Goal: Navigation & Orientation: Find specific page/section

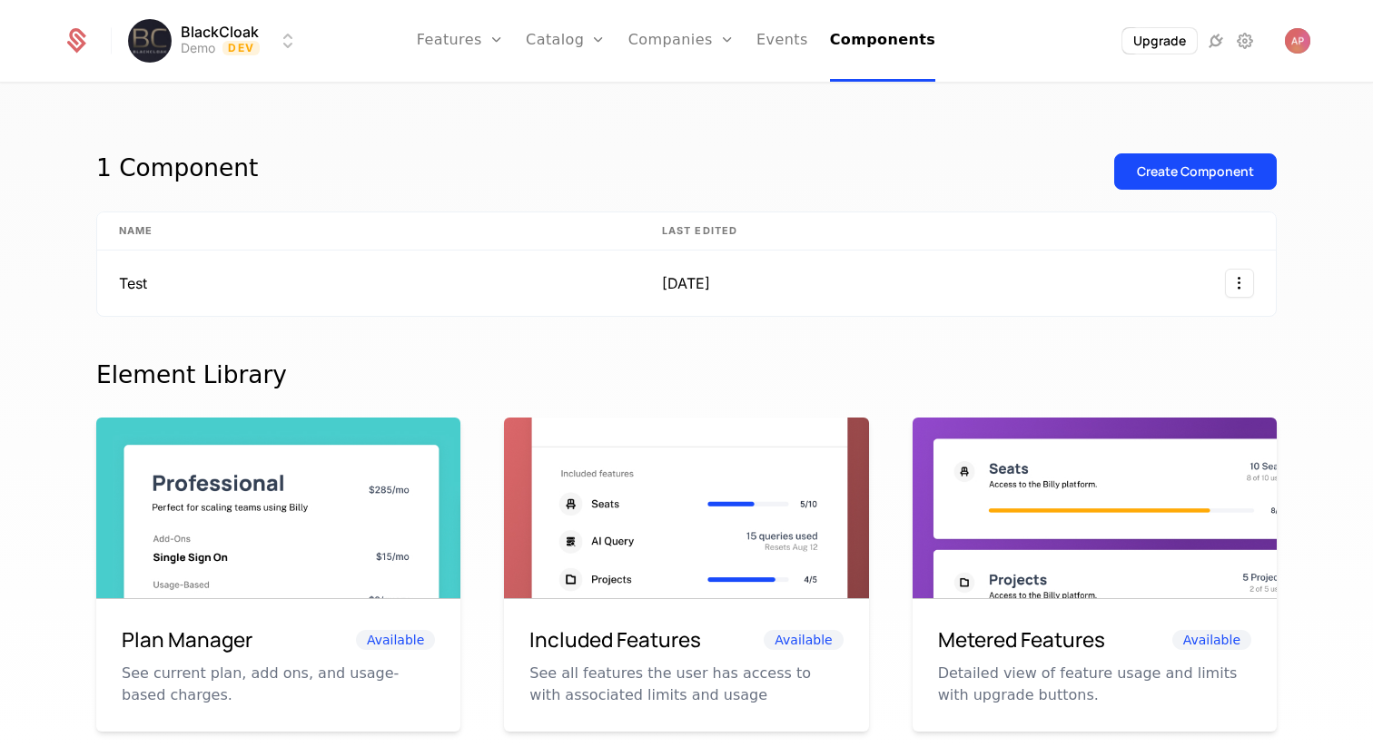
click at [467, 45] on link "Features" at bounding box center [460, 41] width 87 height 82
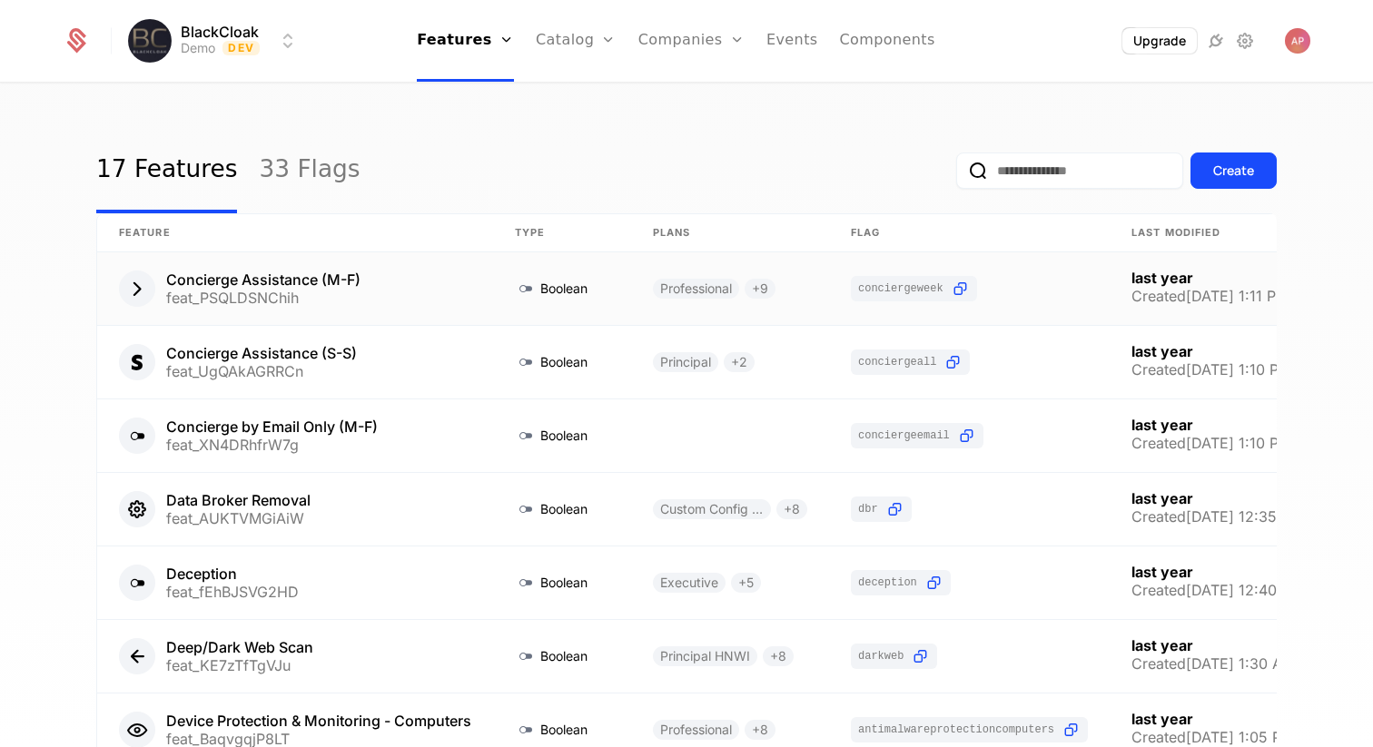
click at [141, 291] on link at bounding box center [295, 288] width 396 height 73
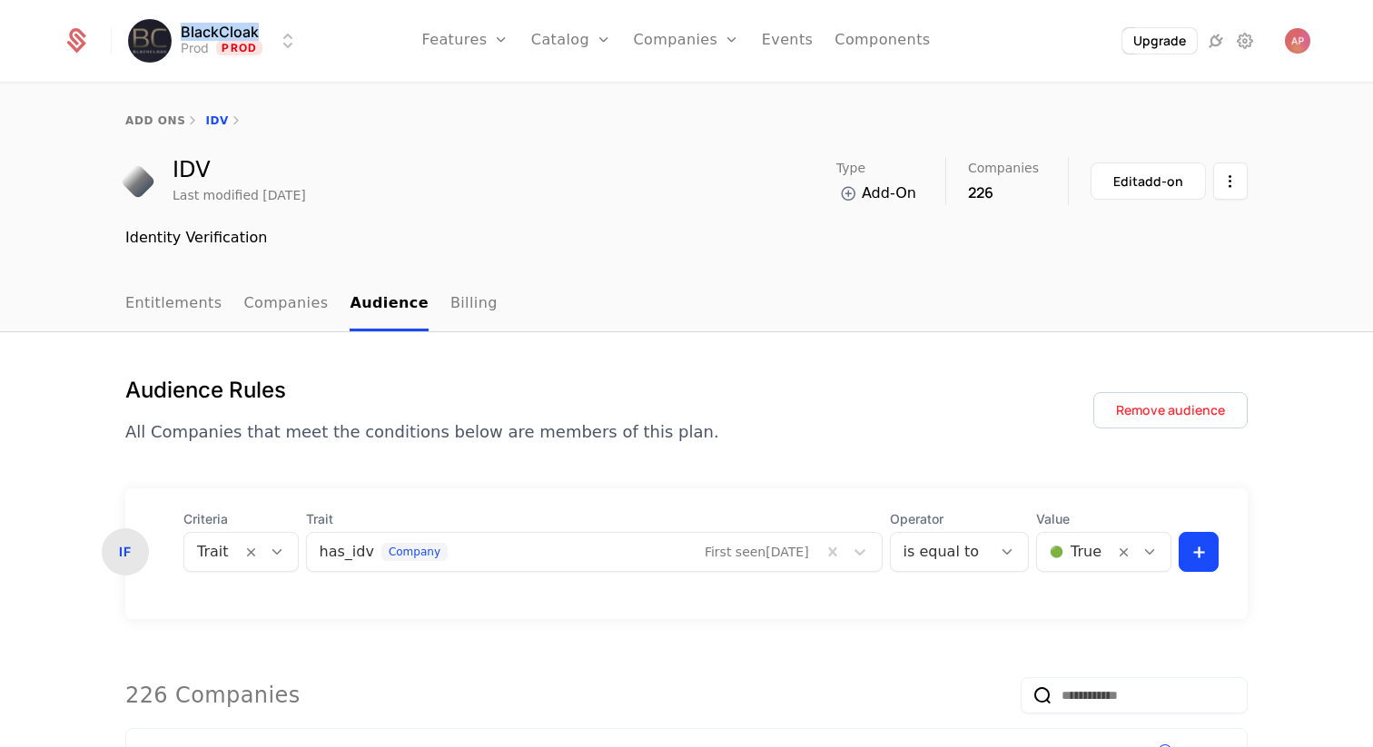
click at [474, 30] on link "Features" at bounding box center [464, 41] width 87 height 82
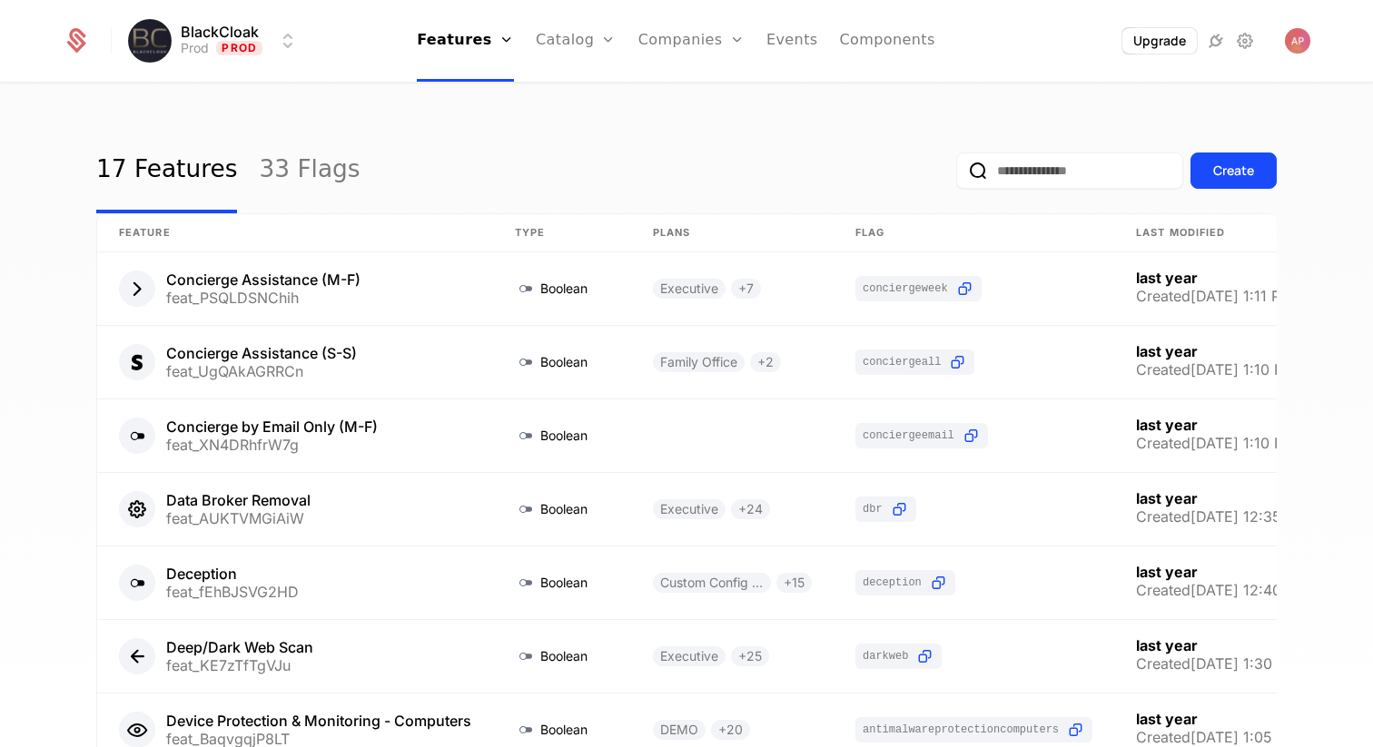
click at [482, 111] on div "Features Flags" at bounding box center [480, 103] width 127 height 87
click at [477, 120] on link "Flags" at bounding box center [481, 118] width 84 height 15
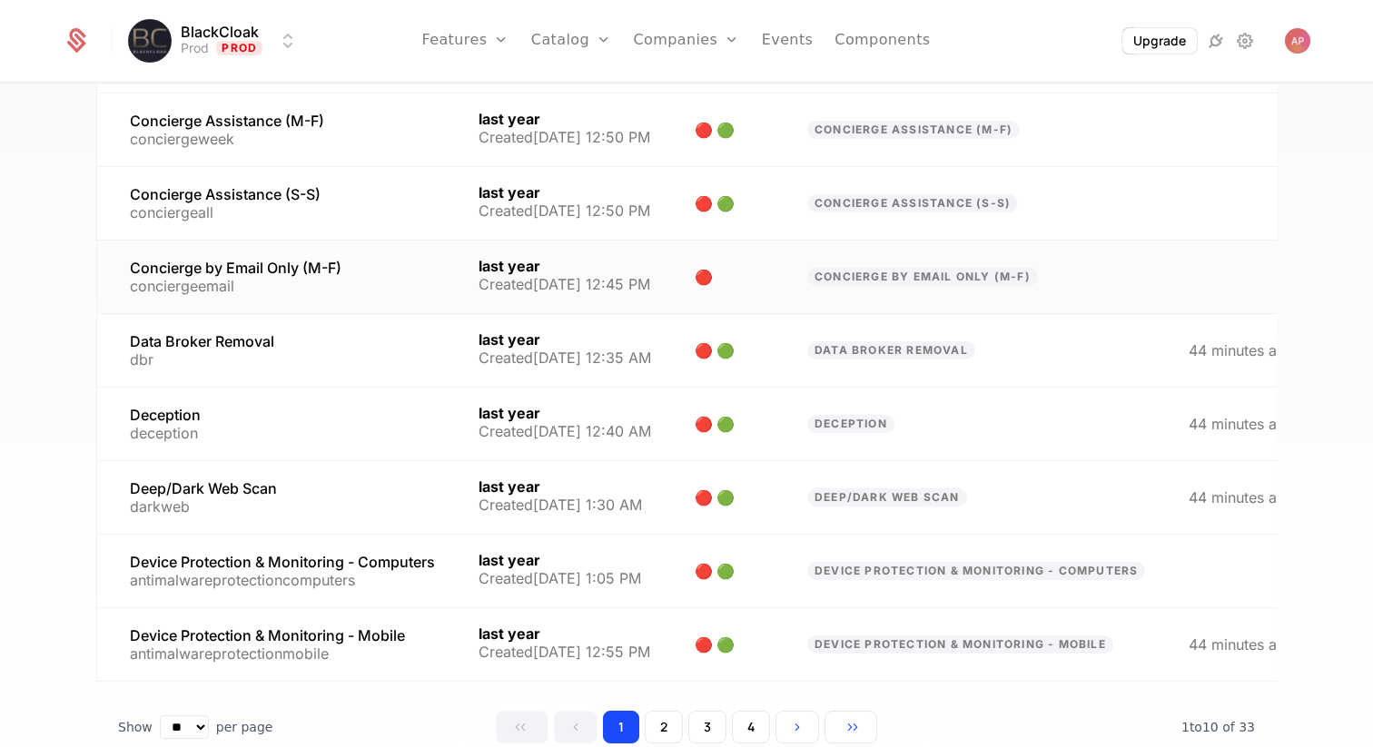
scroll to position [373, 0]
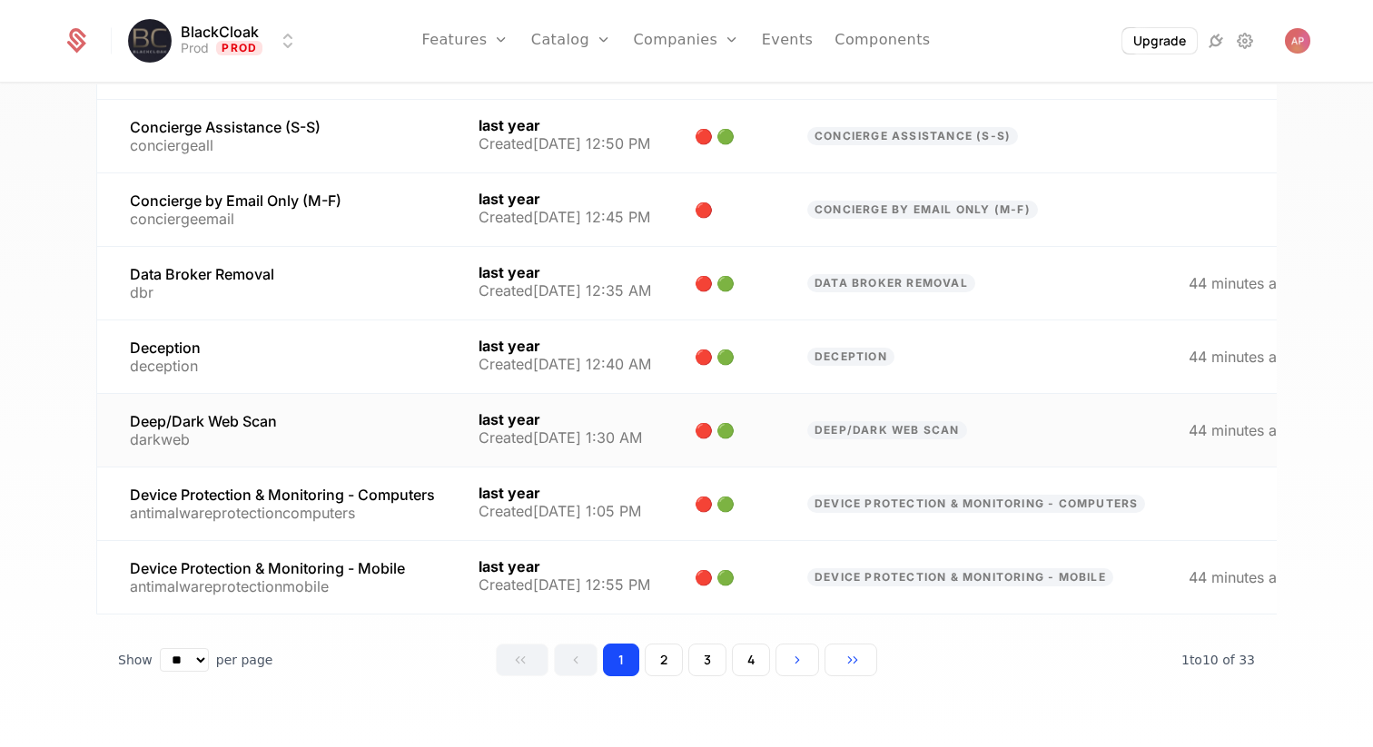
click at [311, 442] on link at bounding box center [277, 430] width 360 height 73
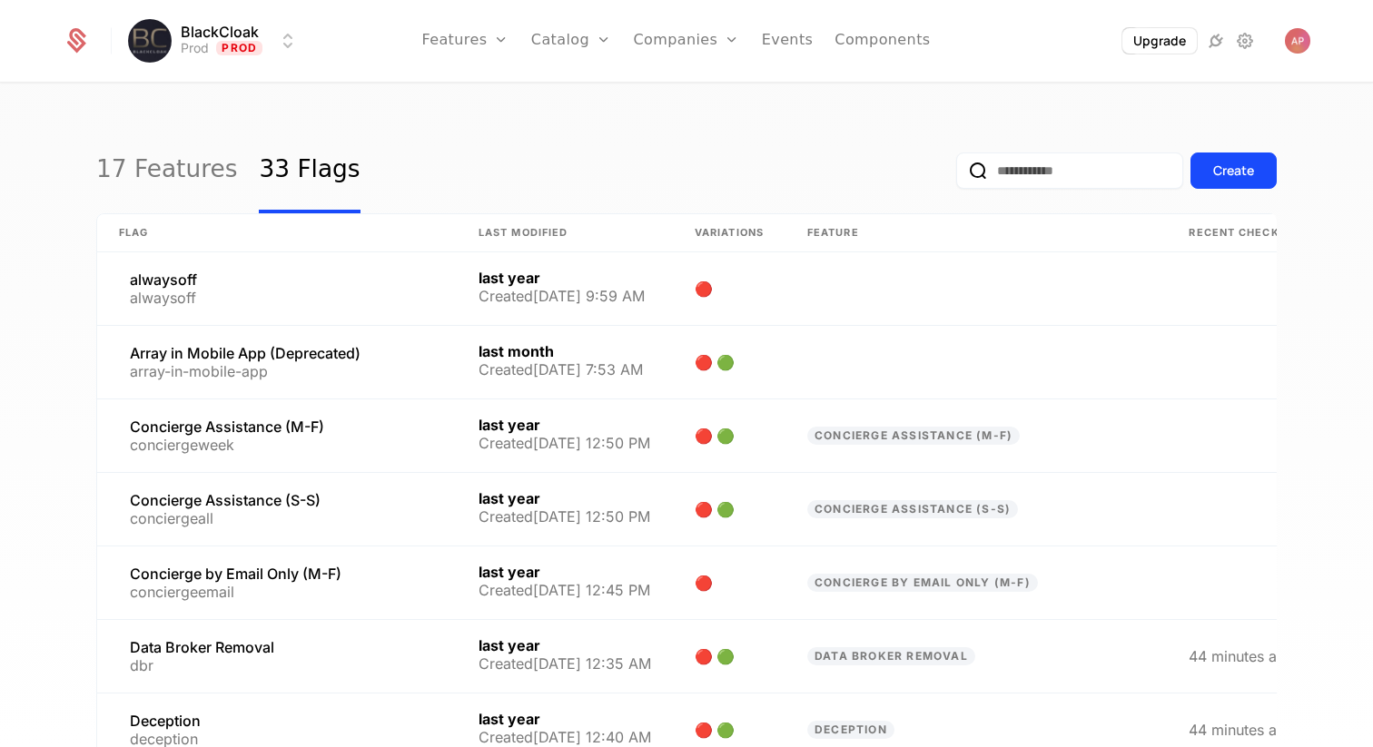
click at [1272, 47] on div "Upgrade" at bounding box center [1182, 40] width 257 height 27
click at [1299, 43] on img "Open user button" at bounding box center [1297, 40] width 25 height 25
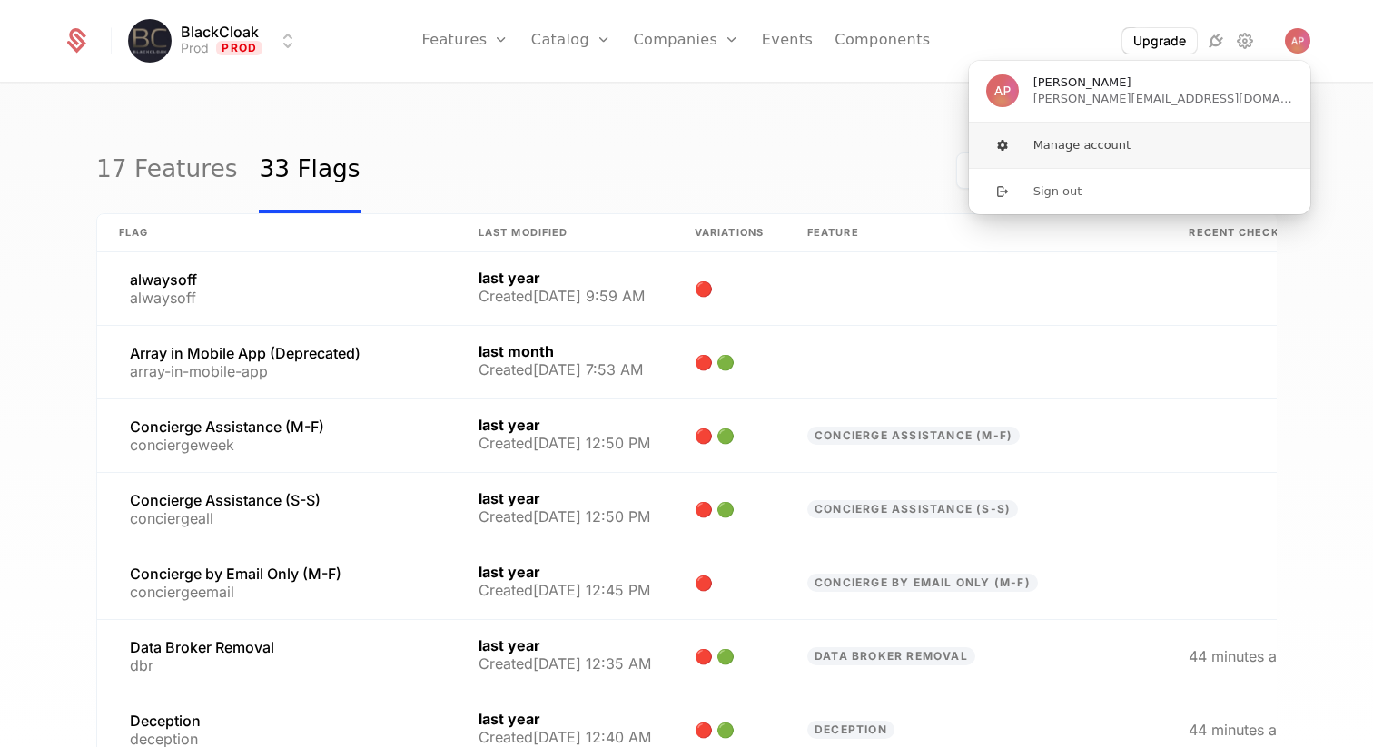
click at [1111, 144] on button "Manage account" at bounding box center [1139, 145] width 343 height 45
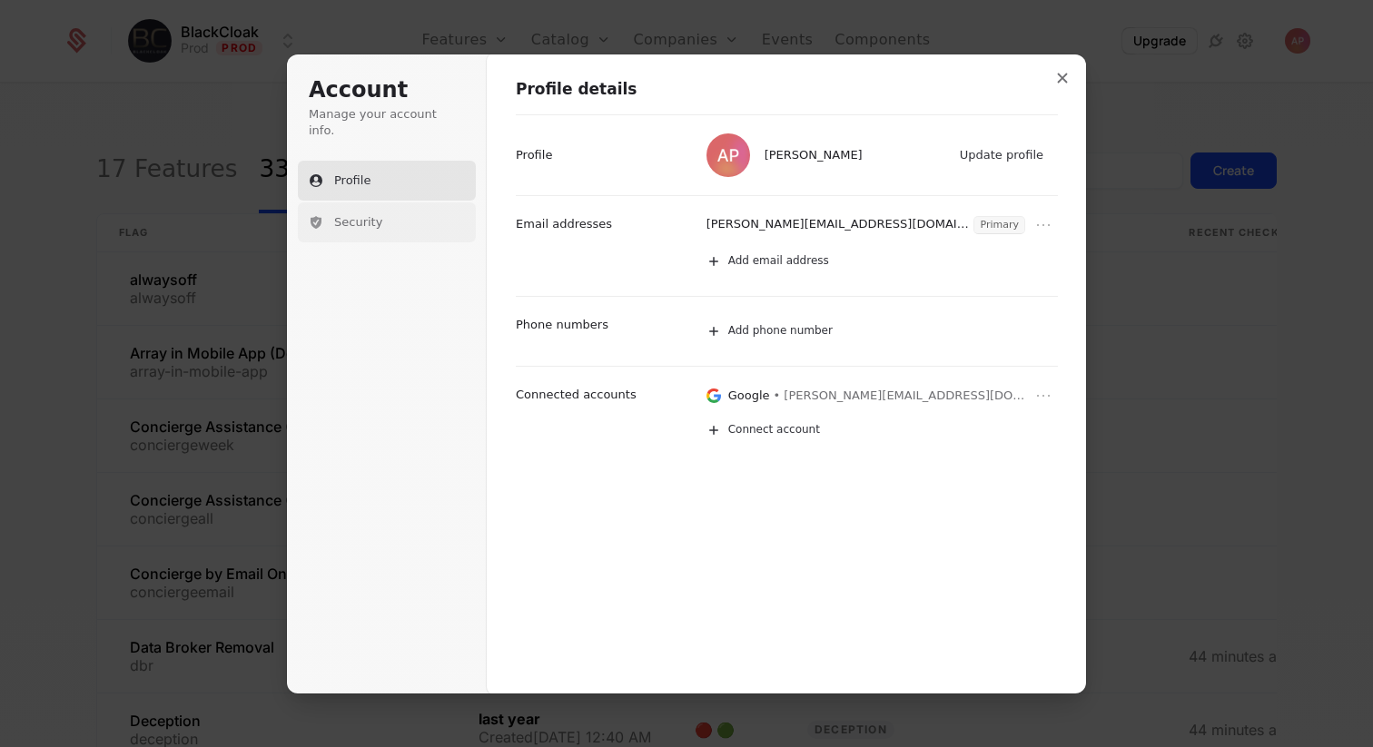
click at [378, 214] on span "Security" at bounding box center [358, 222] width 48 height 16
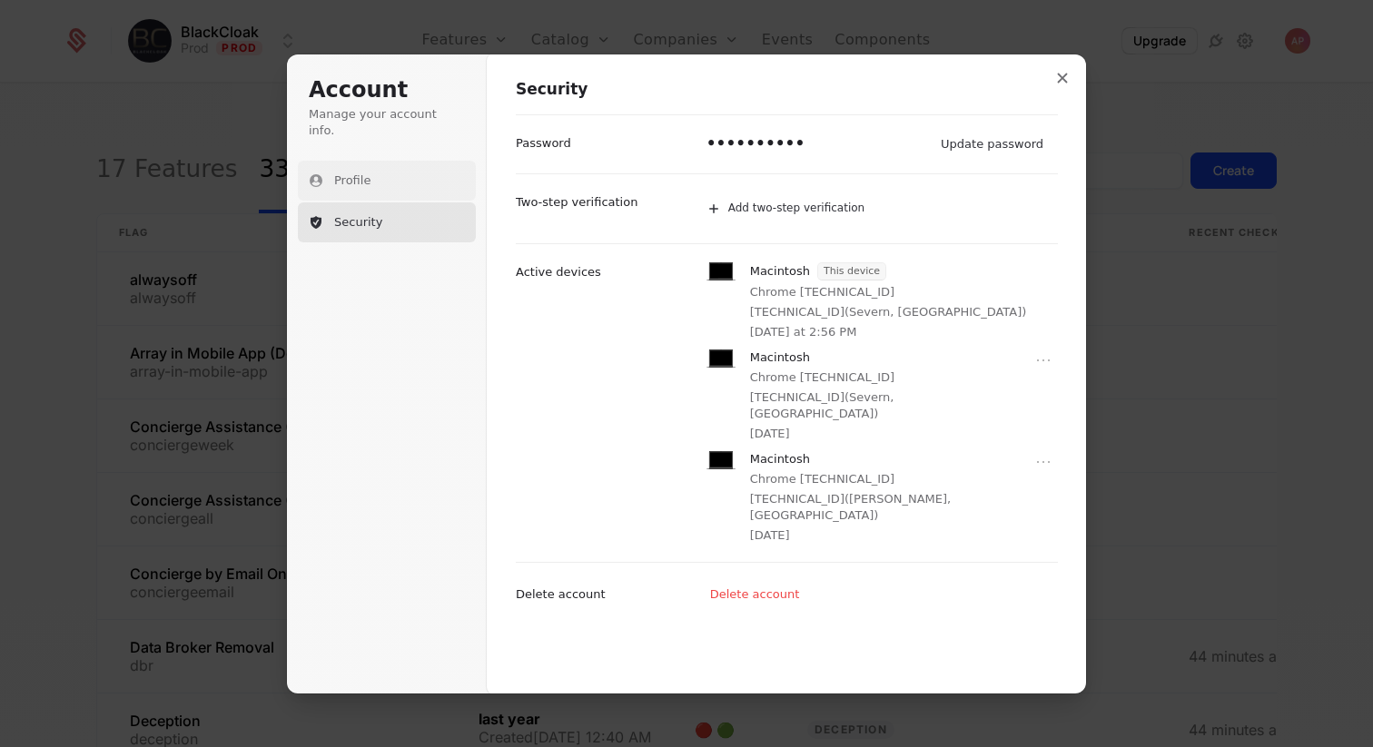
click at [381, 161] on button "Profile" at bounding box center [387, 181] width 178 height 40
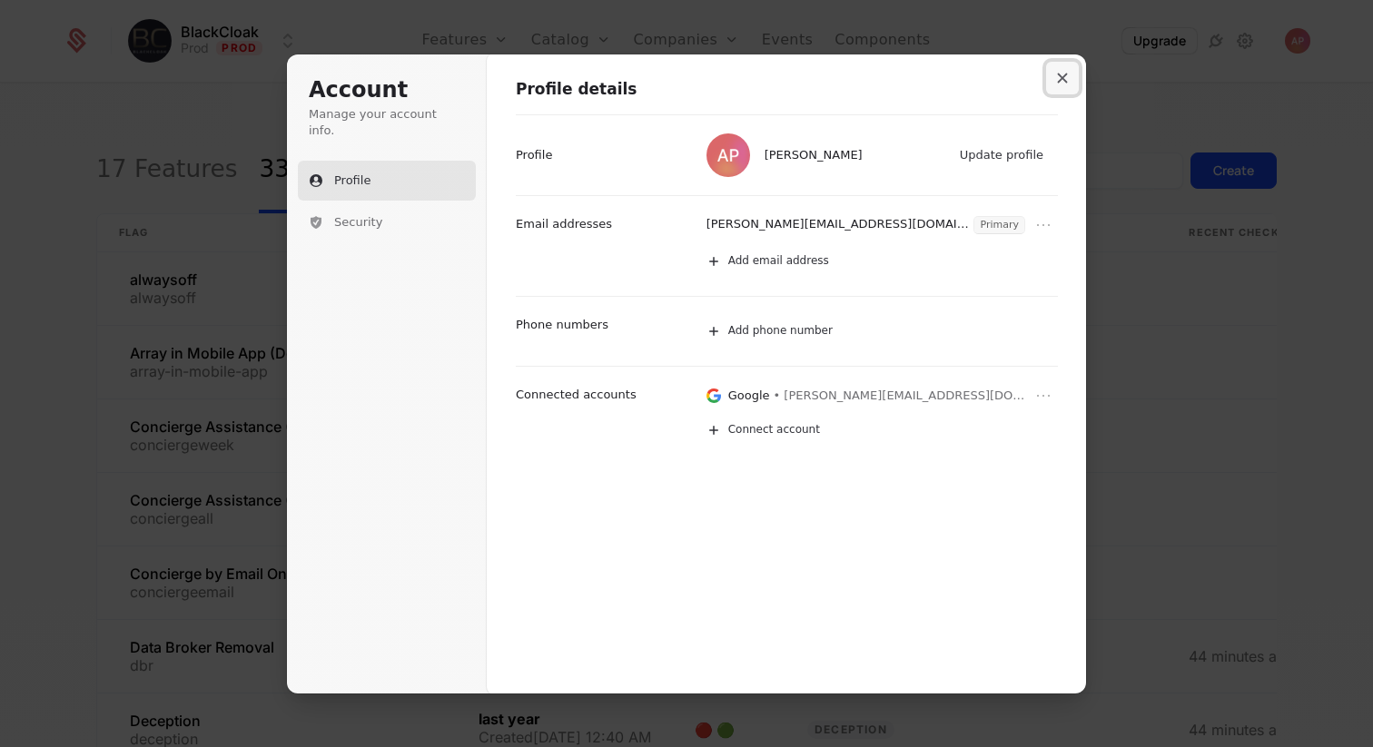
click at [1056, 69] on button "Close modal" at bounding box center [1062, 78] width 33 height 33
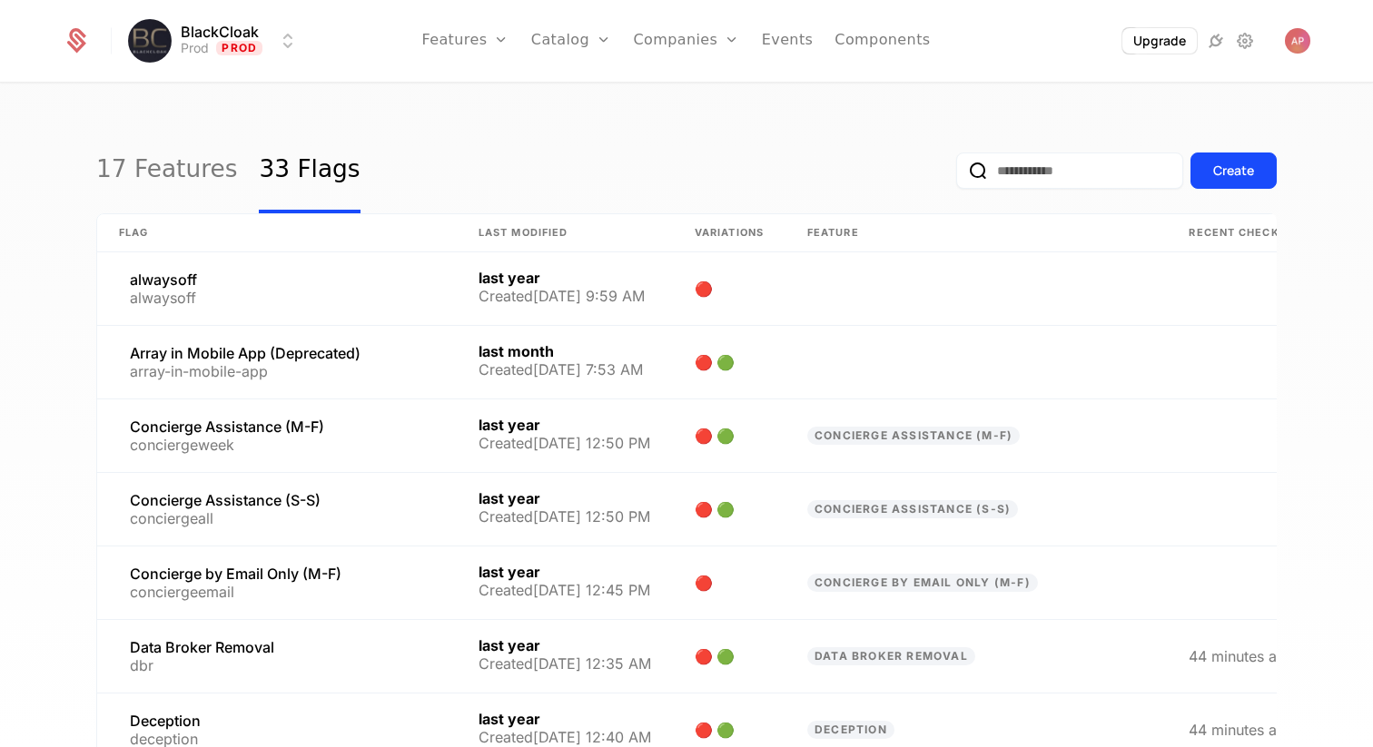
click at [69, 43] on icon at bounding box center [76, 44] width 19 height 20
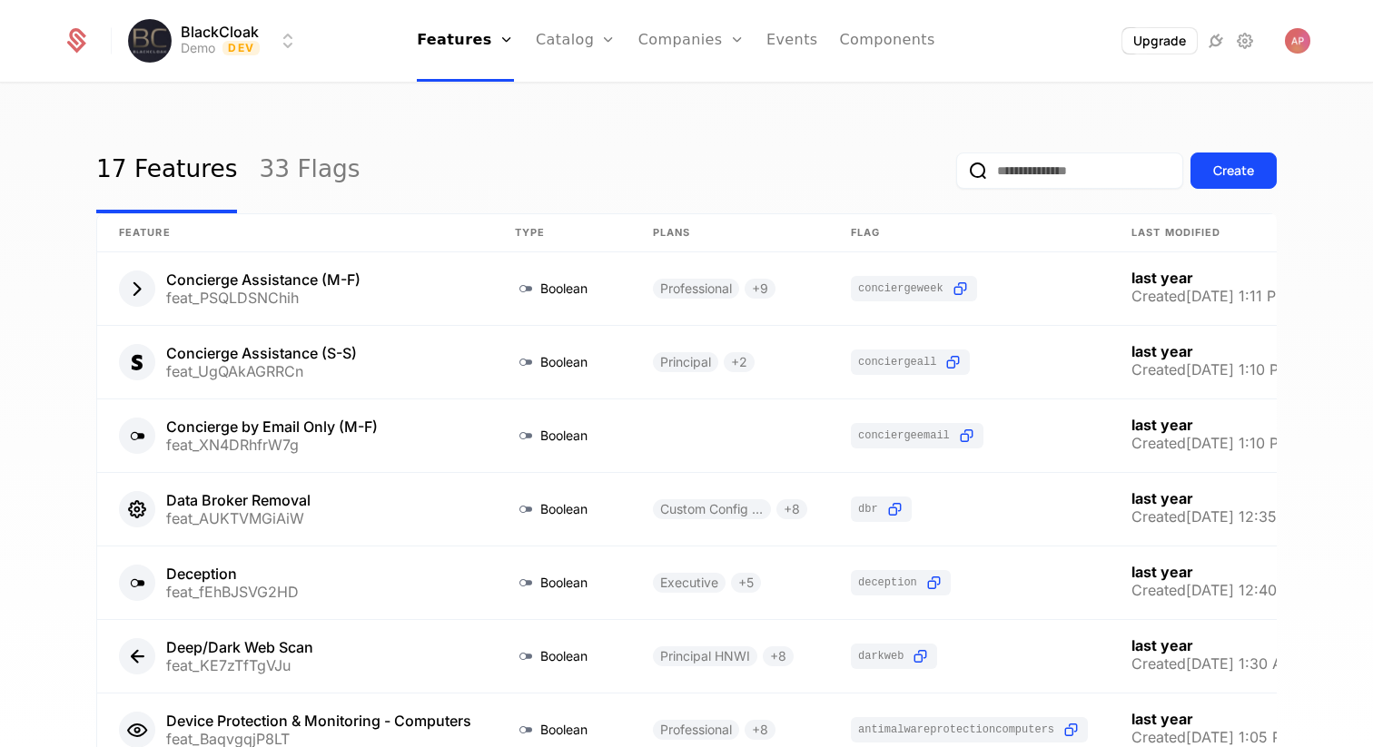
click at [1249, 41] on icon at bounding box center [1245, 41] width 22 height 22
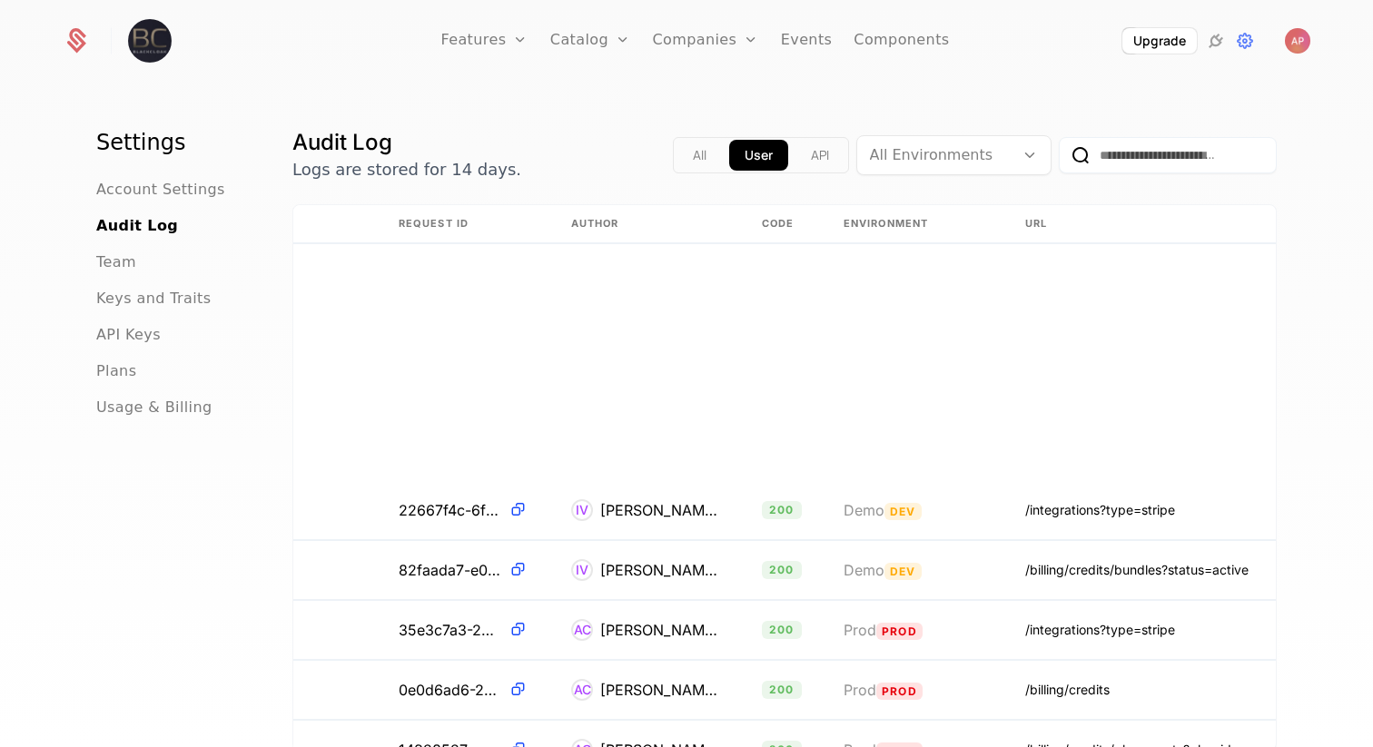
scroll to position [0, 391]
